Goal: Understand process/instructions: Learn how to perform a task or action

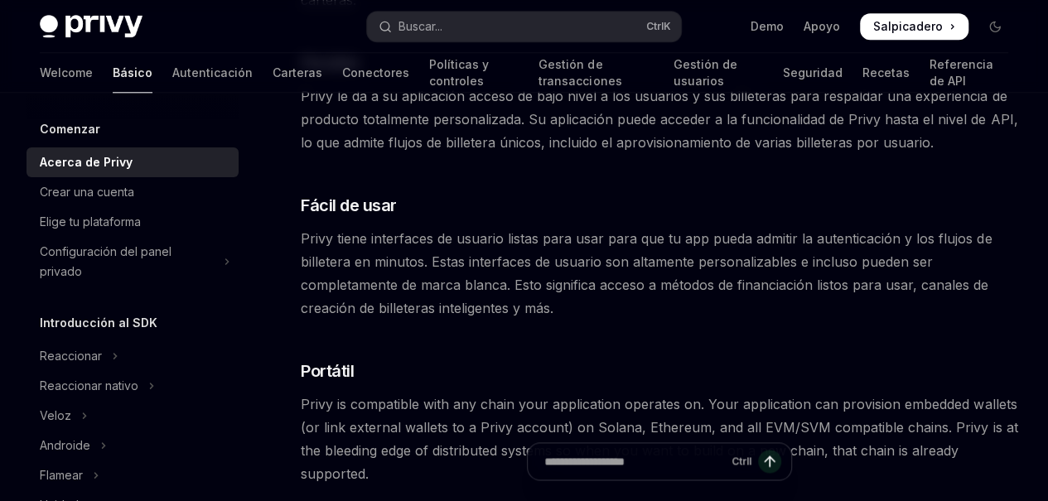
scroll to position [926, 0]
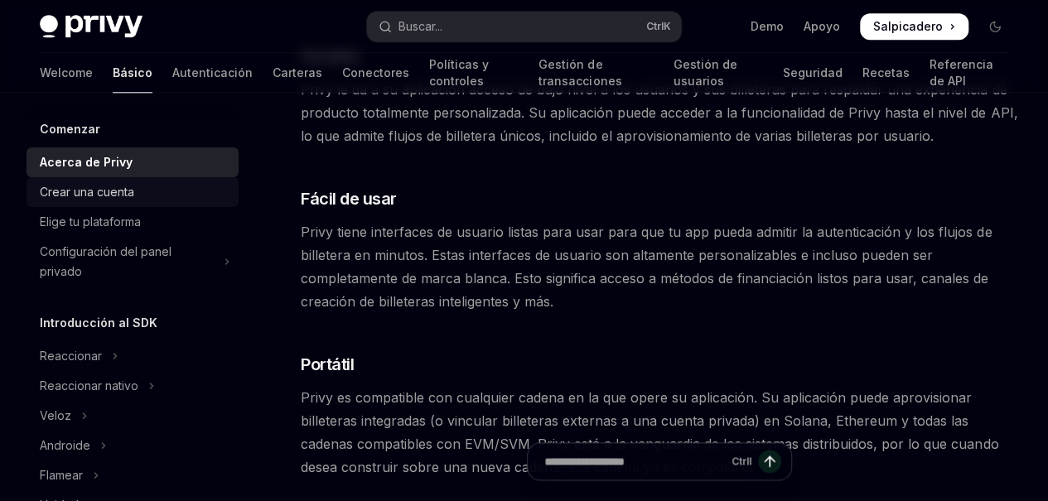
click at [151, 195] on div "Crear una cuenta" at bounding box center [134, 192] width 189 height 20
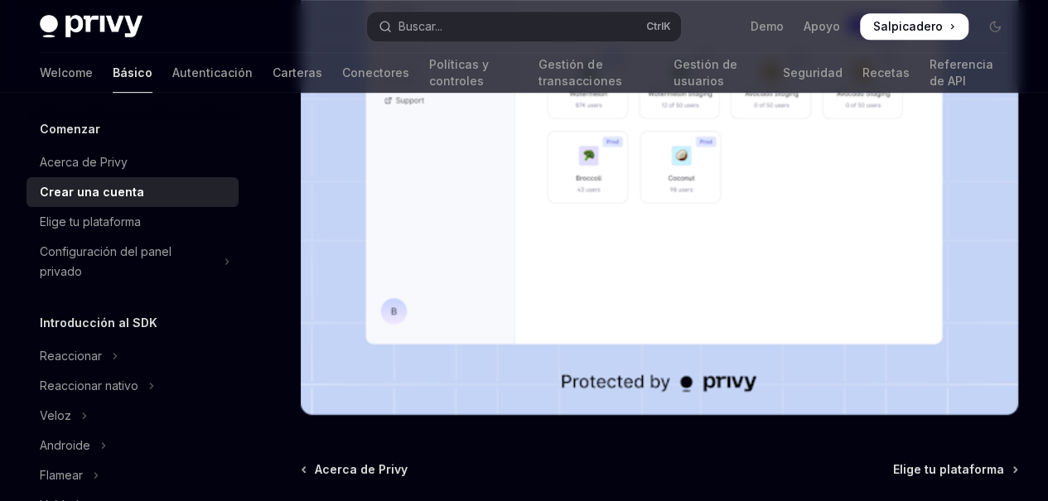
scroll to position [467, 0]
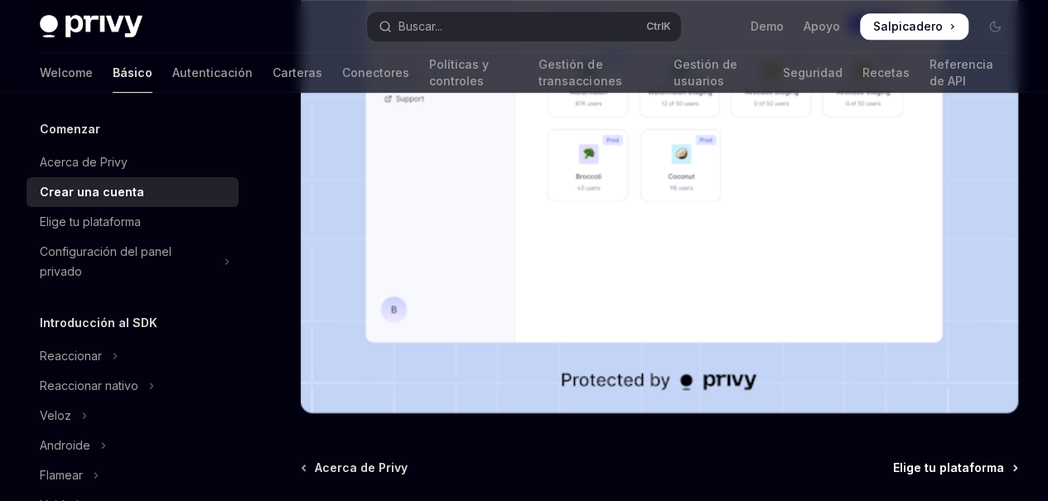
click at [893, 460] on span "Elige tu plataforma" at bounding box center [948, 468] width 111 height 17
type textarea "*"
